Goal: Navigation & Orientation: Find specific page/section

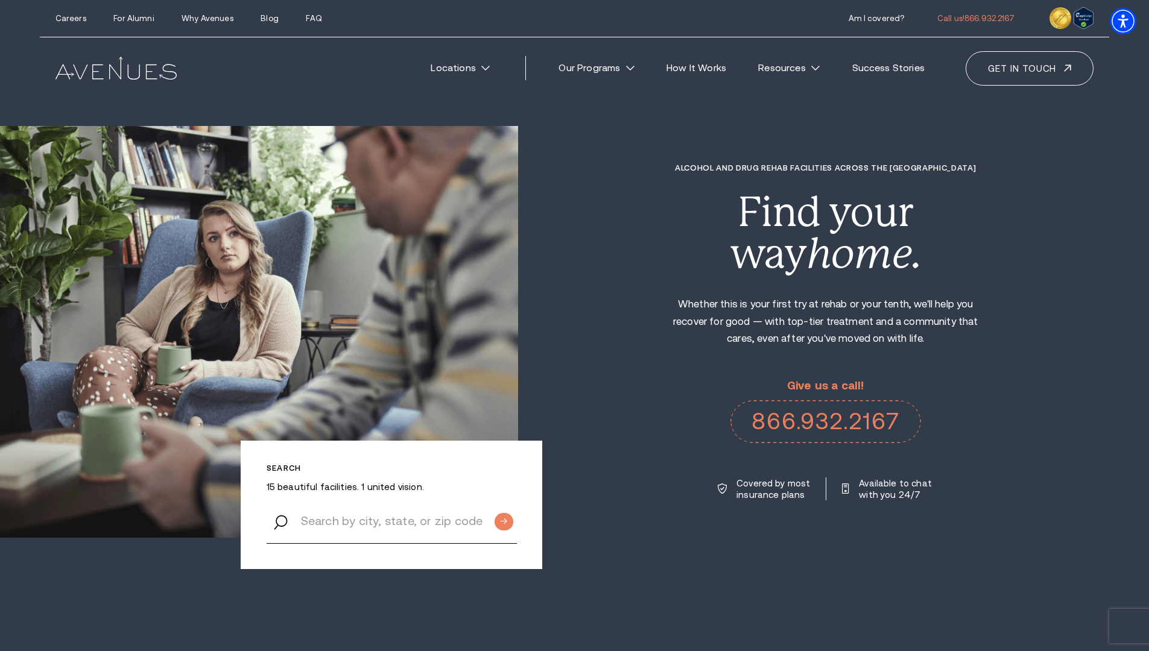
click at [774, 0] on div "Careers For Alumni Why Avenues Blog FAQ Call us!" at bounding box center [574, 18] width 1069 height 37
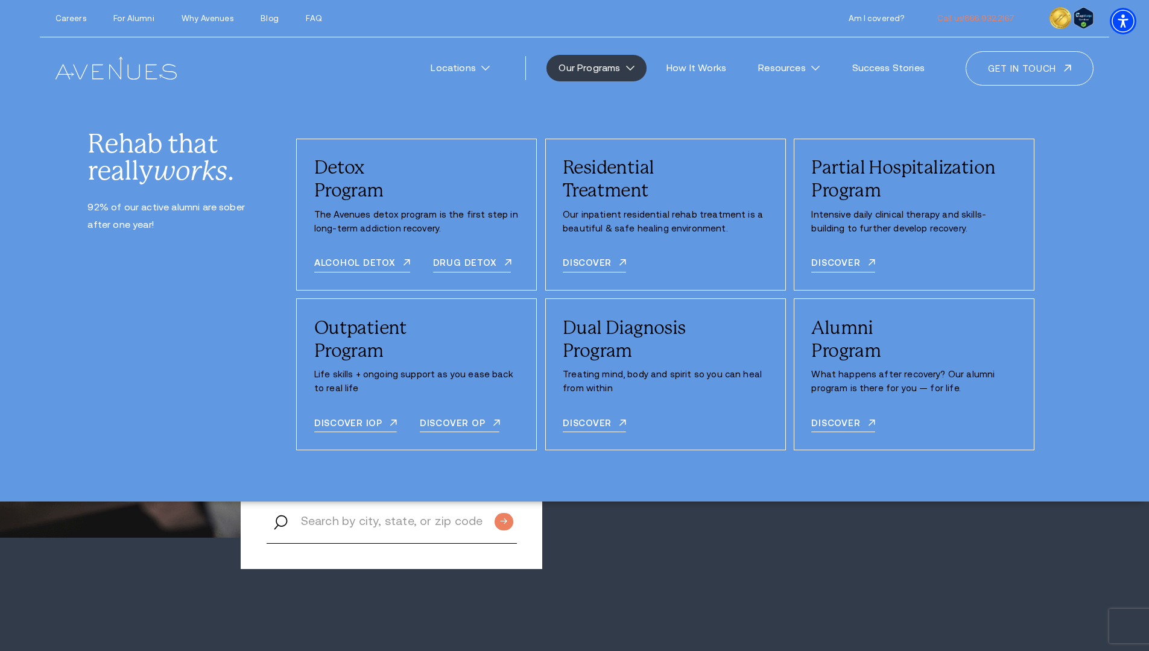
click at [428, 0] on div "Careers For Alumni Why Avenues Blog FAQ Call us!" at bounding box center [574, 18] width 1069 height 37
